Goal: Transaction & Acquisition: Purchase product/service

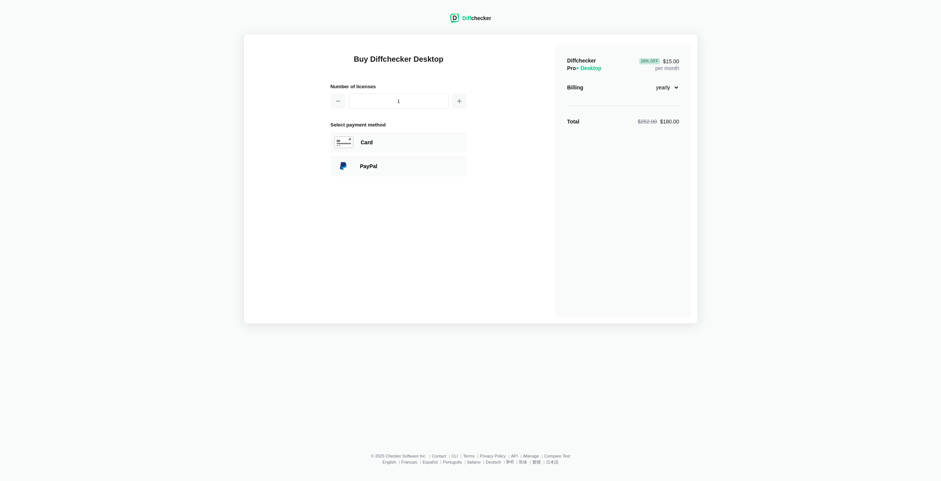
select select "desktop-monthly-21"
click at [385, 143] on div "Card" at bounding box center [412, 143] width 102 height 8
select select "[GEOGRAPHIC_DATA]"
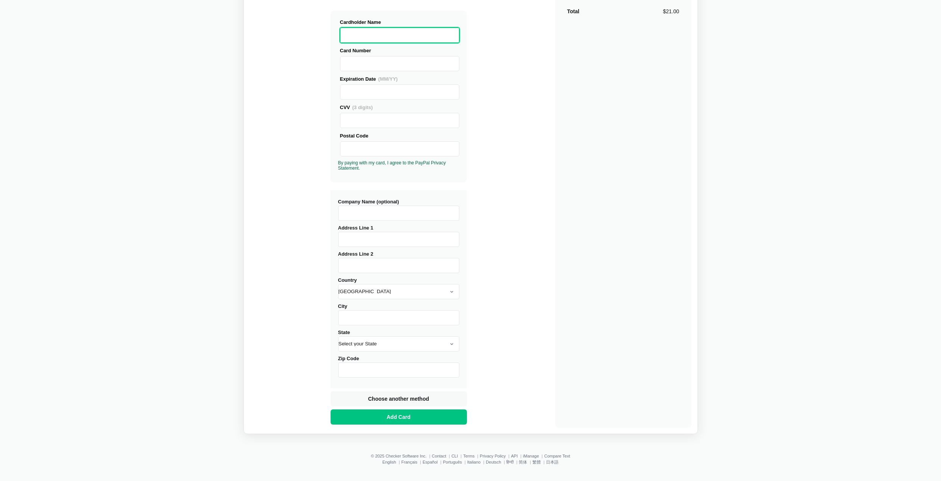
scroll to position [110, 0]
click at [367, 396] on form "Company Name (optional) Address Line 1 Address Line 2 Country [GEOGRAPHIC_DATA]…" at bounding box center [399, 307] width 136 height 234
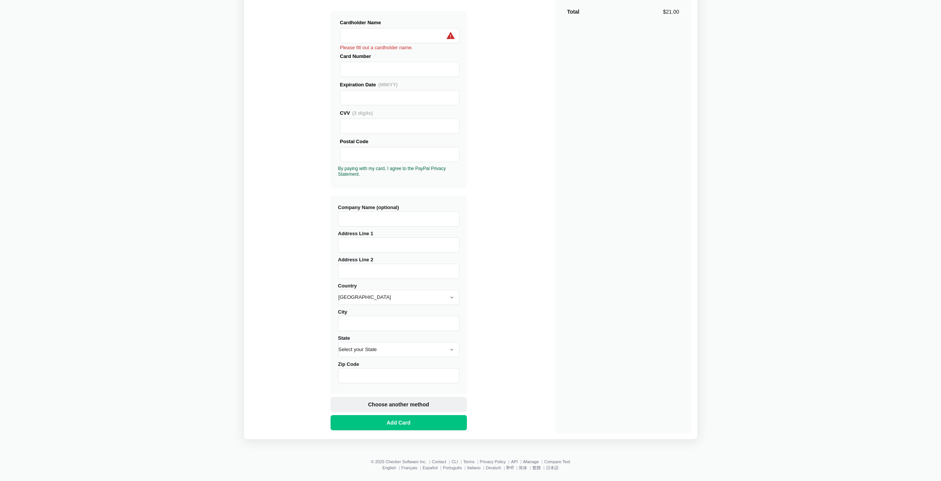
click at [370, 407] on span "Choose another method" at bounding box center [399, 405] width 64 height 8
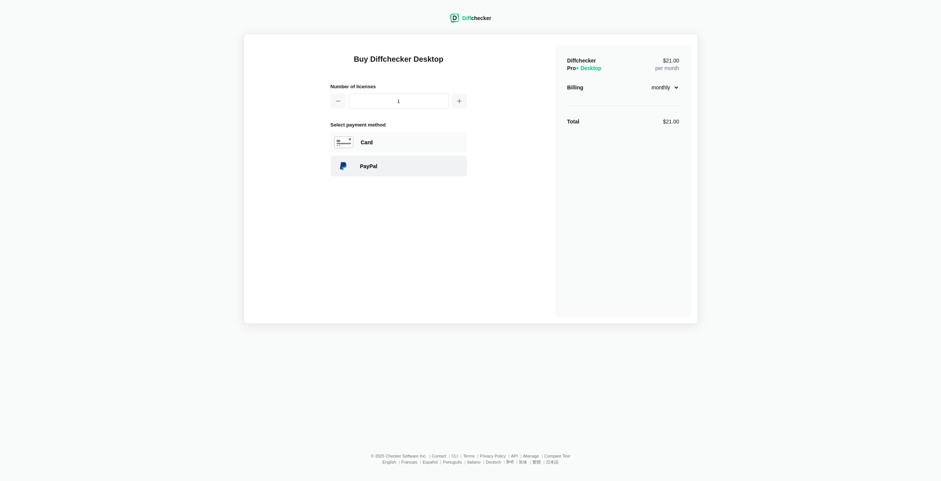
click at [362, 166] on div "PayPal" at bounding box center [411, 166] width 103 height 8
click at [395, 180] on span "Choose another method" at bounding box center [399, 179] width 64 height 8
click at [382, 171] on div "PayPal" at bounding box center [399, 166] width 136 height 21
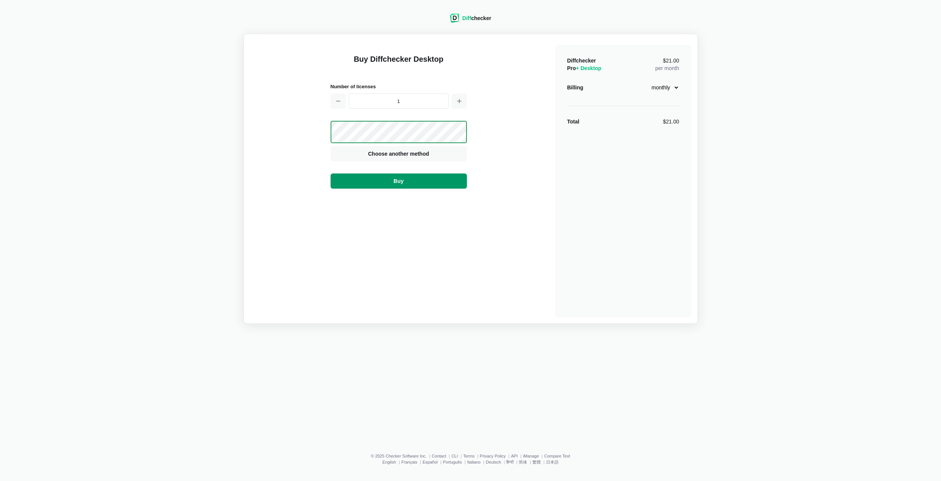
click at [406, 183] on button "Buy" at bounding box center [399, 180] width 136 height 15
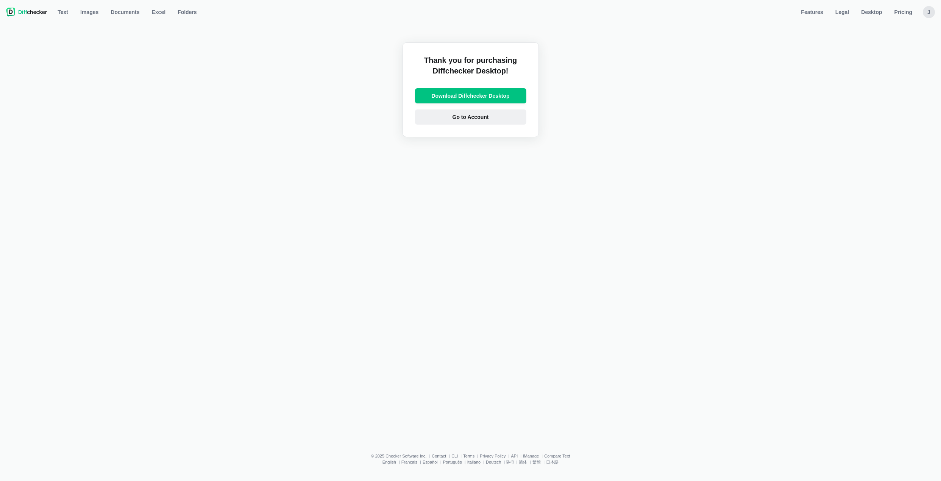
click at [471, 118] on span "Go to Account" at bounding box center [470, 117] width 39 height 8
